Goal: Task Accomplishment & Management: Use online tool/utility

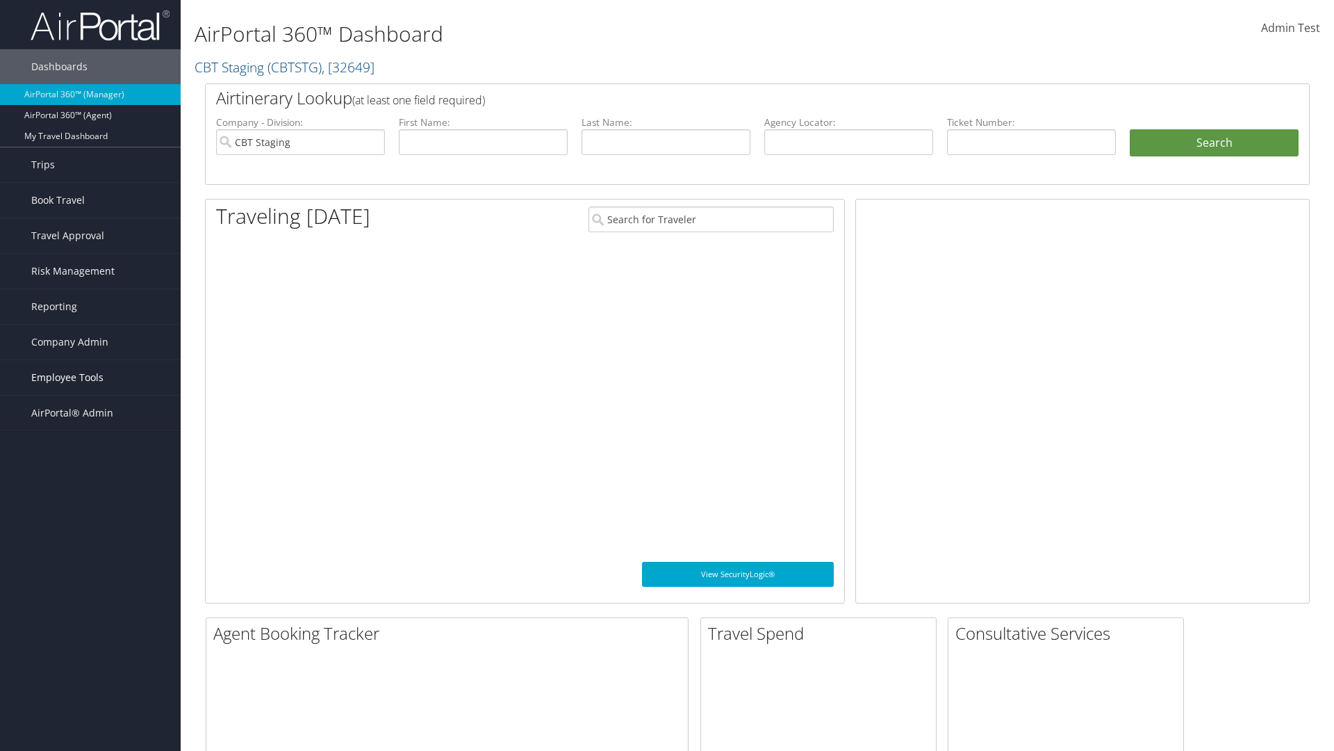
click at [90, 377] on span "Employee Tools" at bounding box center [67, 377] width 72 height 35
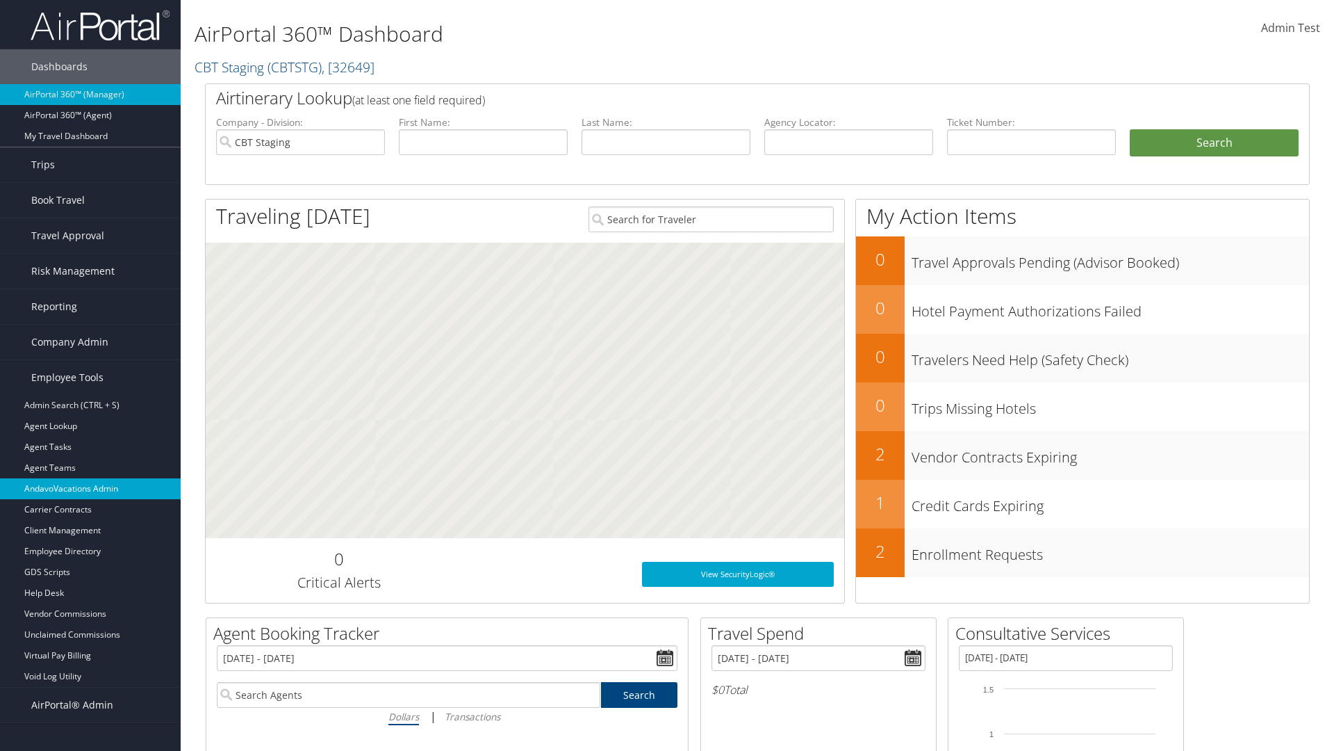
click at [90, 489] on link "AndavoVacations Admin" at bounding box center [90, 488] width 181 height 21
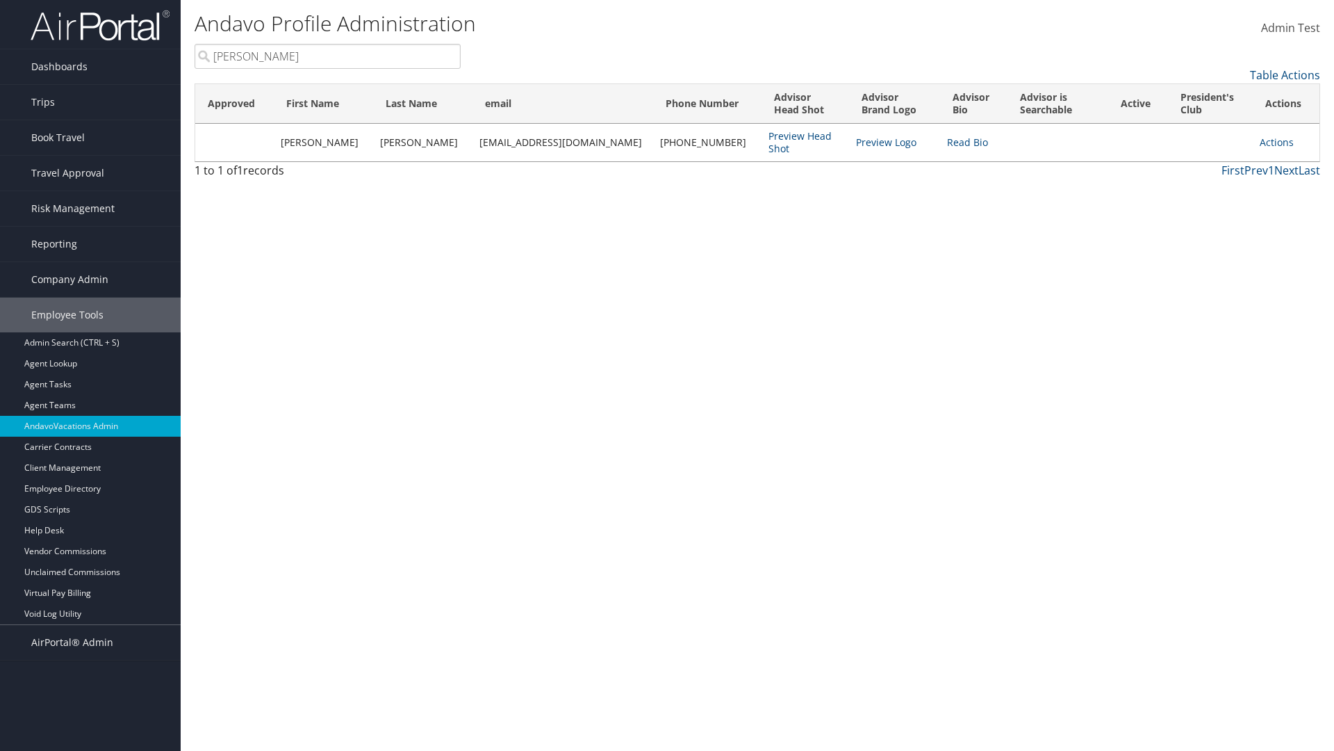
type input "Stephanie"
click at [1270, 142] on link "Actions" at bounding box center [1277, 142] width 34 height 13
click at [0, 0] on link "Add to President's Club" at bounding box center [0, 0] width 0 height 0
